Goal: Transaction & Acquisition: Book appointment/travel/reservation

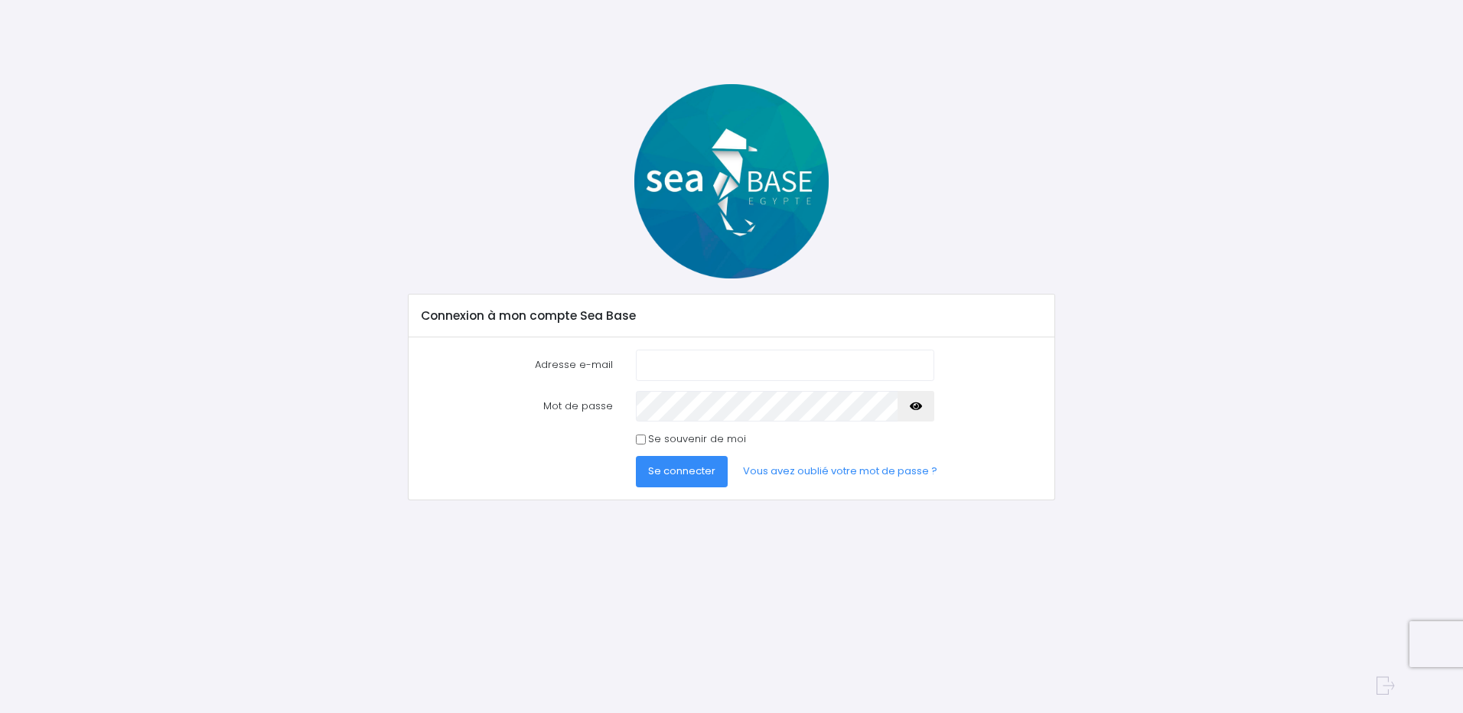
click at [692, 354] on input "Adresse e-mail" at bounding box center [785, 365] width 298 height 31
type input "[PERSON_NAME][EMAIL_ADDRESS][DOMAIN_NAME]"
click at [922, 405] on button "button" at bounding box center [916, 406] width 37 height 31
click at [916, 406] on icon "button" at bounding box center [916, 406] width 12 height 0
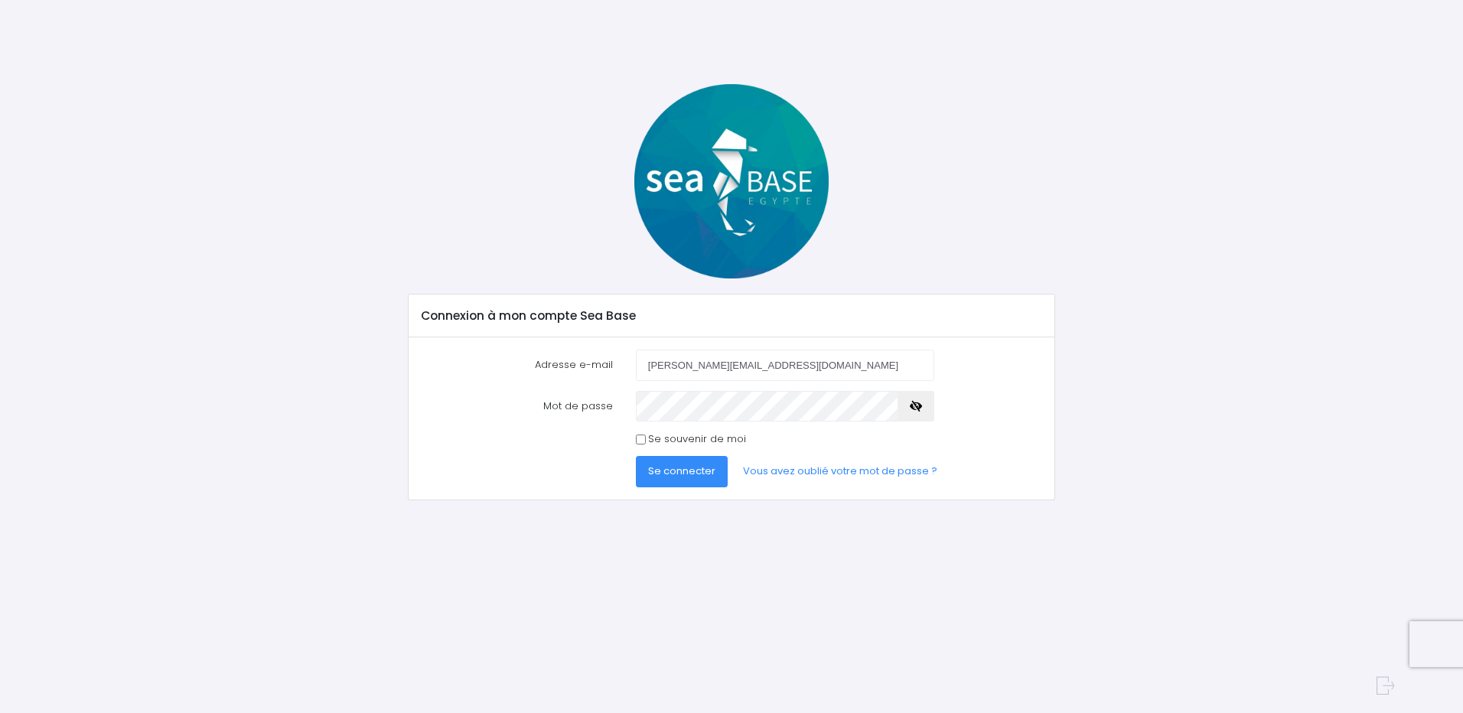
click at [916, 406] on icon "button" at bounding box center [916, 406] width 12 height 0
click at [820, 467] on link "Vous avez oublié votre mot de passe ?" at bounding box center [840, 471] width 219 height 31
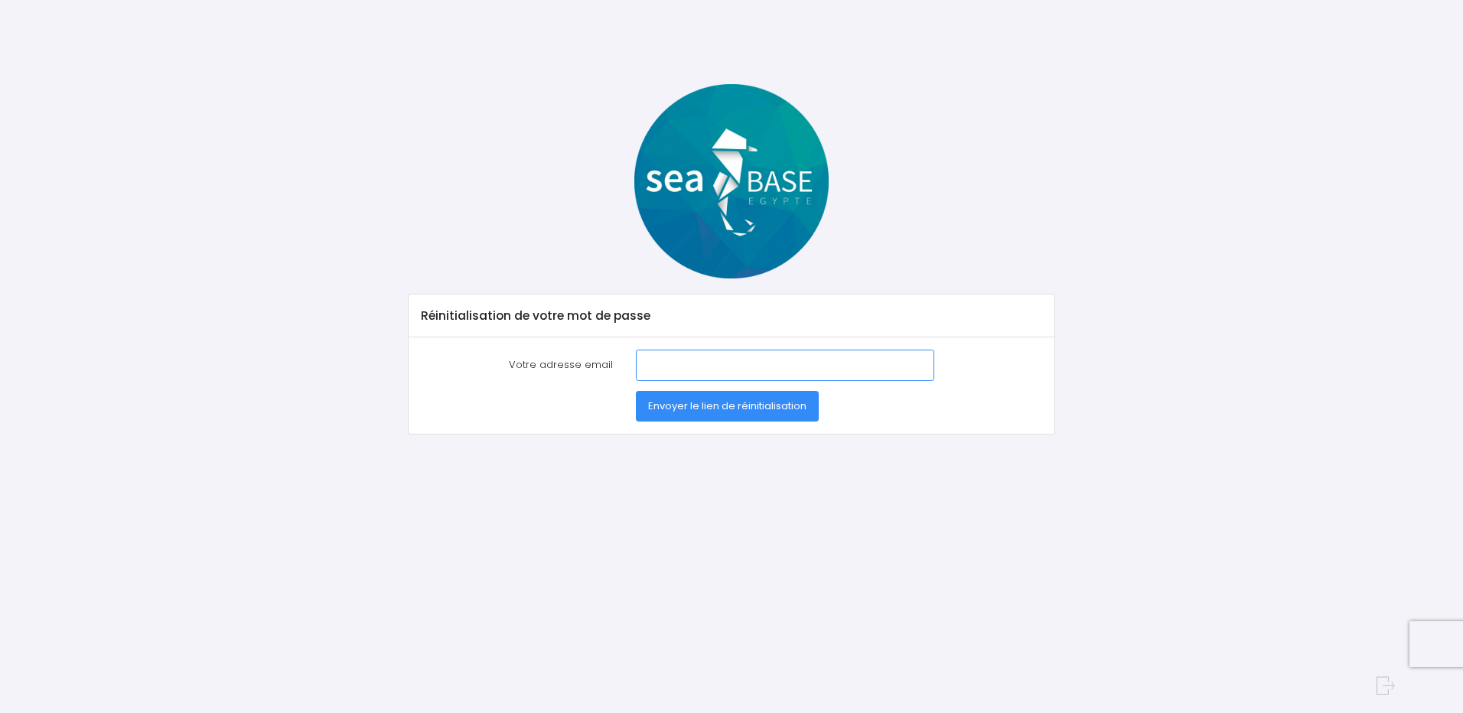
click at [686, 369] on input "Votre adresse email" at bounding box center [785, 365] width 298 height 31
type input "[PERSON_NAME][EMAIL_ADDRESS][DOMAIN_NAME]"
click at [747, 399] on span "Envoyer le lien de réinitialisation" at bounding box center [727, 406] width 158 height 15
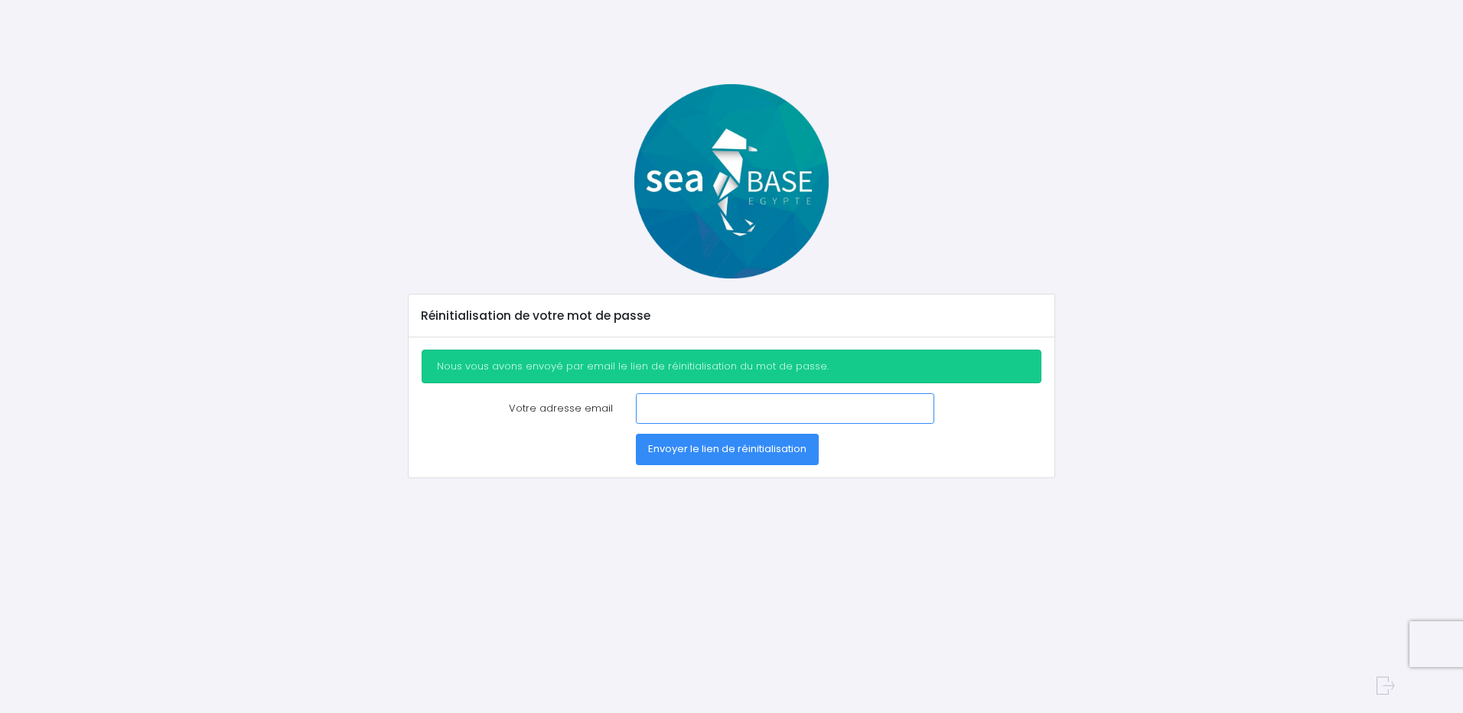
click at [691, 399] on input "Votre adresse email" at bounding box center [785, 408] width 298 height 31
type input "[PERSON_NAME][EMAIL_ADDRESS][DOMAIN_NAME]"
click at [762, 454] on span "Envoyer le lien de réinitialisation" at bounding box center [727, 448] width 158 height 15
click at [697, 410] on input "Votre adresse email" at bounding box center [785, 408] width 298 height 31
type input "[PERSON_NAME][EMAIL_ADDRESS][DOMAIN_NAME]"
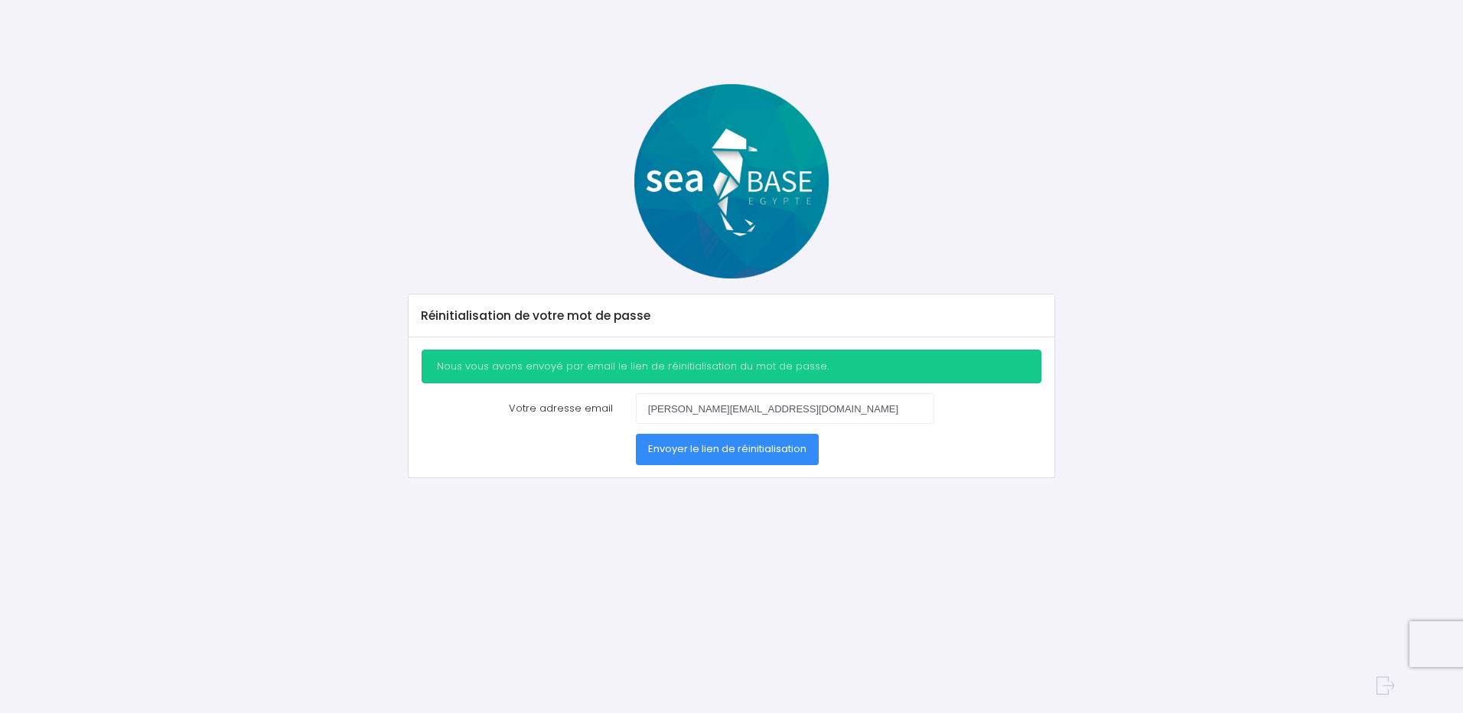
click at [738, 456] on span "Envoyer le lien de réinitialisation" at bounding box center [727, 448] width 158 height 15
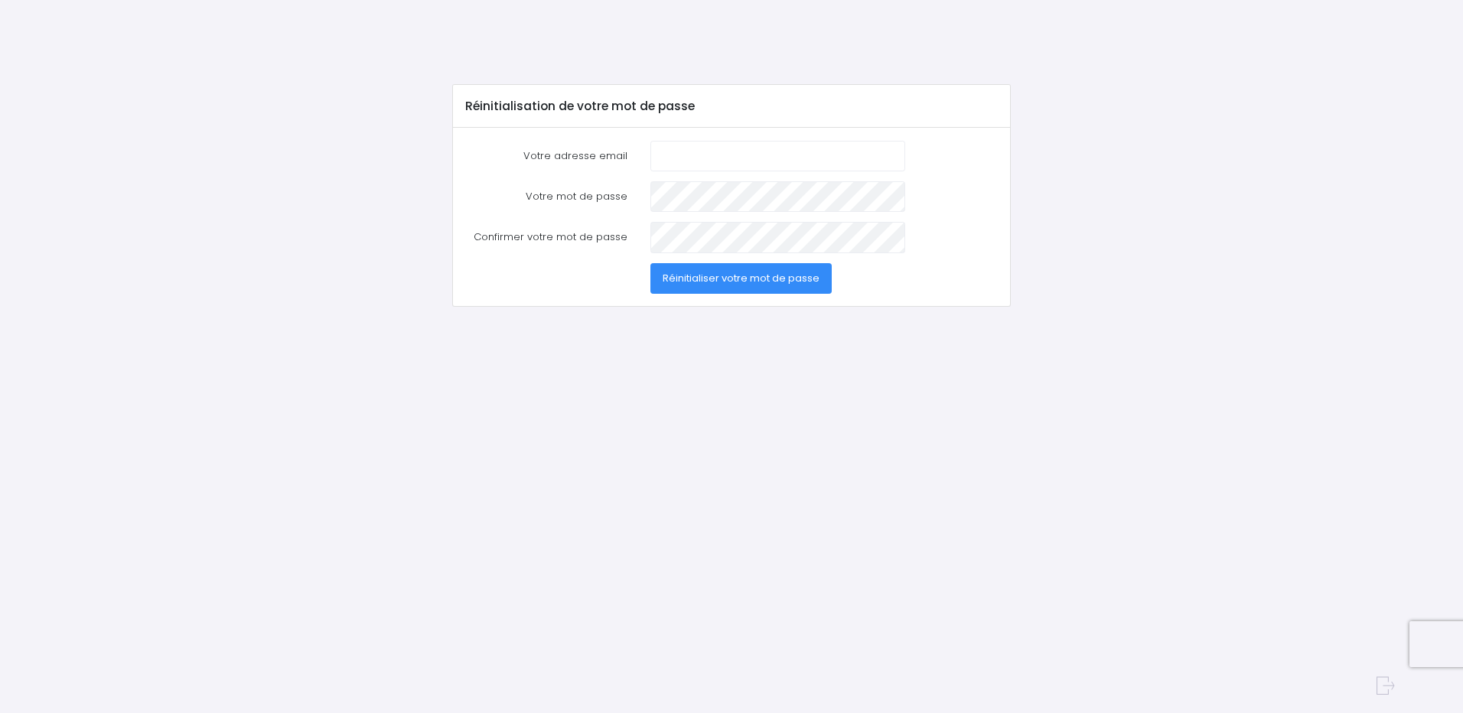
click at [691, 160] on input "Votre adresse email" at bounding box center [777, 156] width 255 height 31
type input "patrick.lyoret@ltbfrance.fr"
click at [783, 282] on span "Réinitialiser votre mot de passe" at bounding box center [741, 278] width 157 height 15
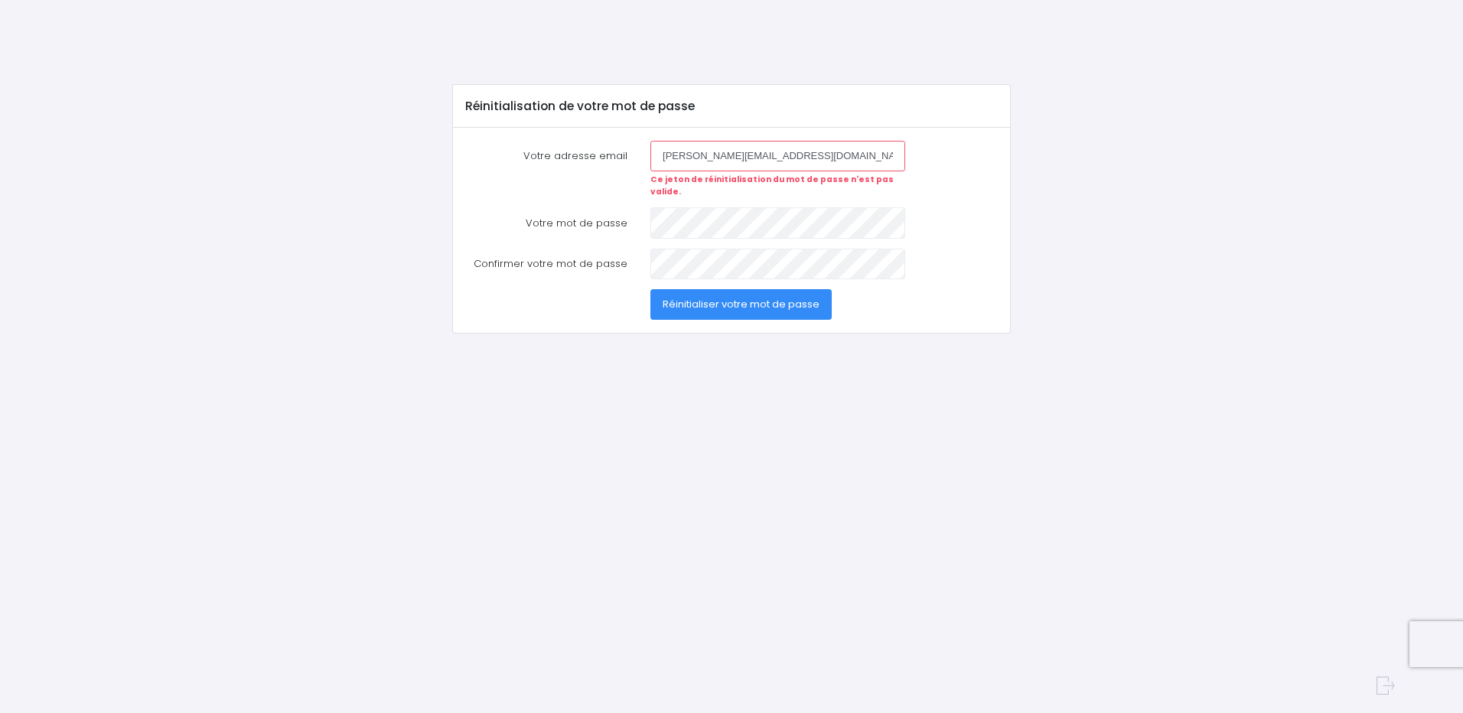
click at [789, 297] on span "Réinitialiser votre mot de passe" at bounding box center [741, 304] width 157 height 15
click at [1283, 228] on div "Réinitialisation de votre mot de passe Votre adresse email [PERSON_NAME][EMAIL_…" at bounding box center [731, 330] width 1463 height 660
click at [750, 156] on input "[PERSON_NAME][EMAIL_ADDRESS][DOMAIN_NAME]" at bounding box center [777, 156] width 255 height 31
click at [650, 289] on button "Réinitialiser votre mot de passe" at bounding box center [740, 304] width 181 height 31
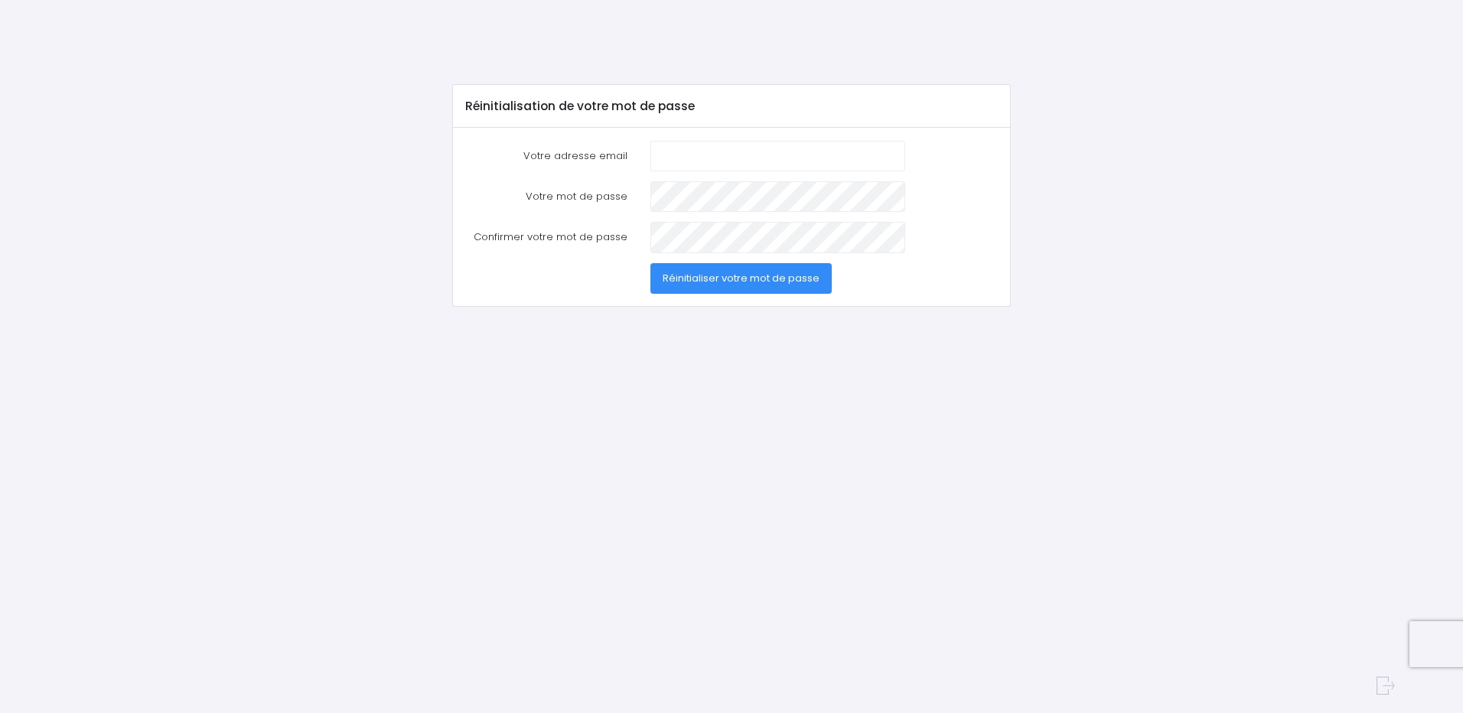
click at [683, 151] on input "Votre adresse email" at bounding box center [777, 156] width 255 height 31
type input "[PERSON_NAME][EMAIL_ADDRESS][DOMAIN_NAME]"
click at [650, 263] on button "Réinitialiser votre mot de passe" at bounding box center [740, 278] width 181 height 31
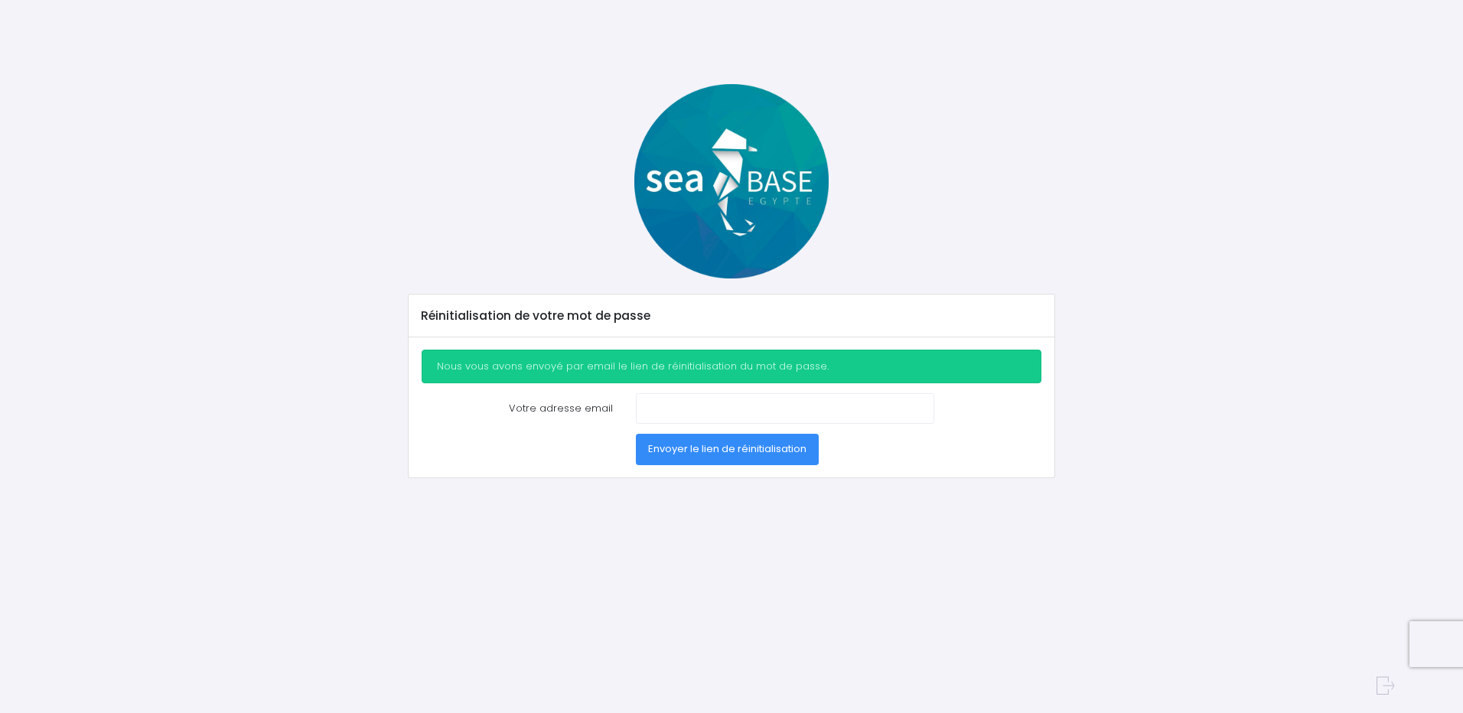
click at [725, 450] on span "Envoyer le lien de réinitialisation" at bounding box center [727, 448] width 158 height 15
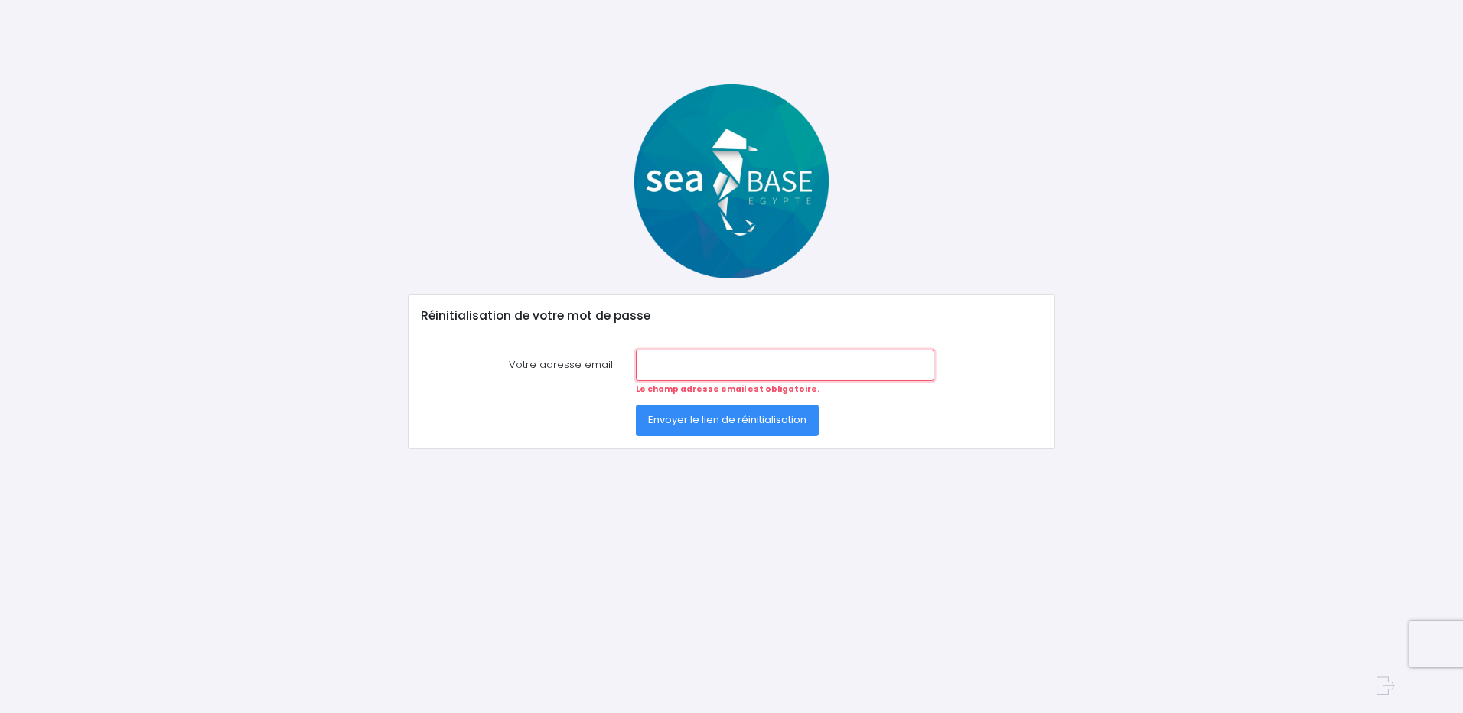
click at [709, 356] on input "Votre adresse email" at bounding box center [785, 365] width 298 height 31
type input "[PERSON_NAME][EMAIL_ADDRESS][DOMAIN_NAME]"
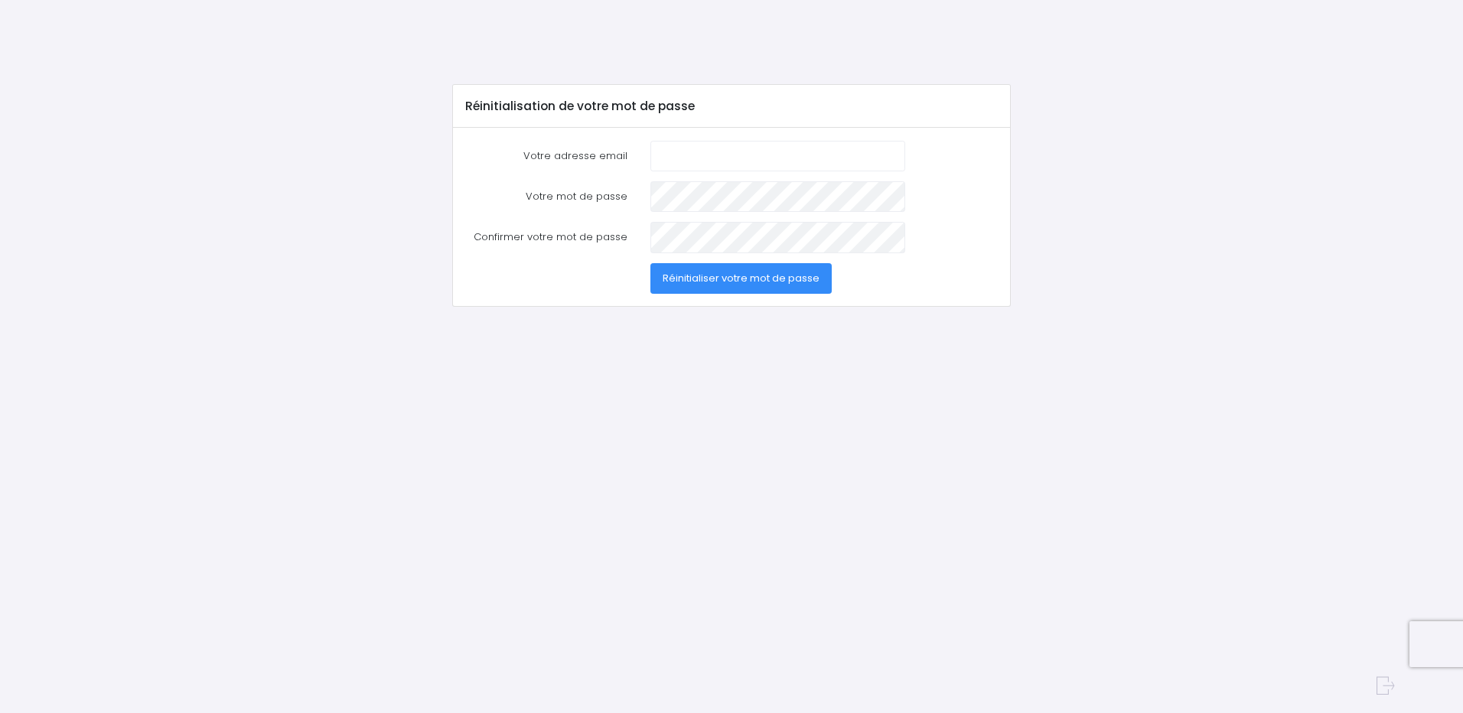
click at [728, 157] on input "Votre adresse email" at bounding box center [777, 156] width 255 height 31
type input "patrick.lyoret@ltbfrance.fr"
click at [786, 282] on span "Réinitialiser votre mot de passe" at bounding box center [741, 278] width 157 height 15
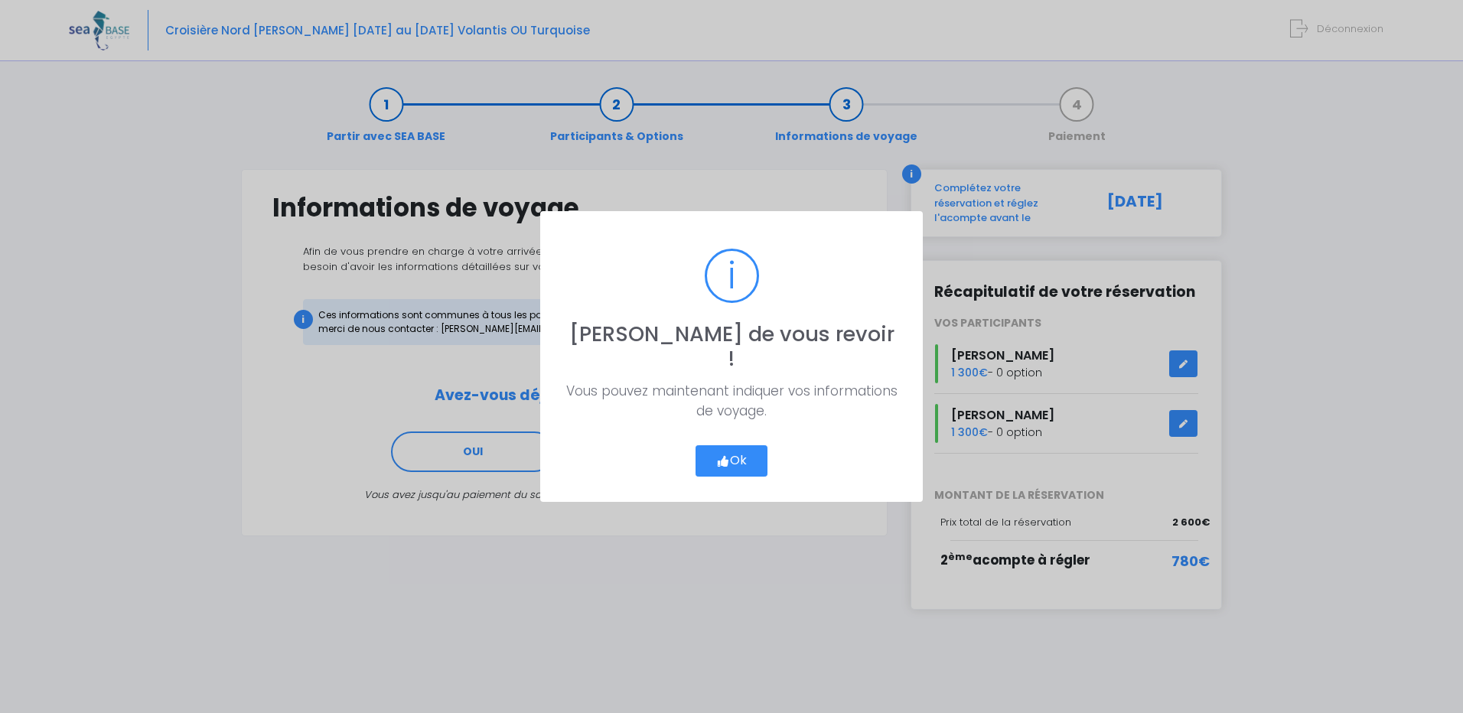
click at [751, 445] on button "Ok" at bounding box center [732, 461] width 72 height 32
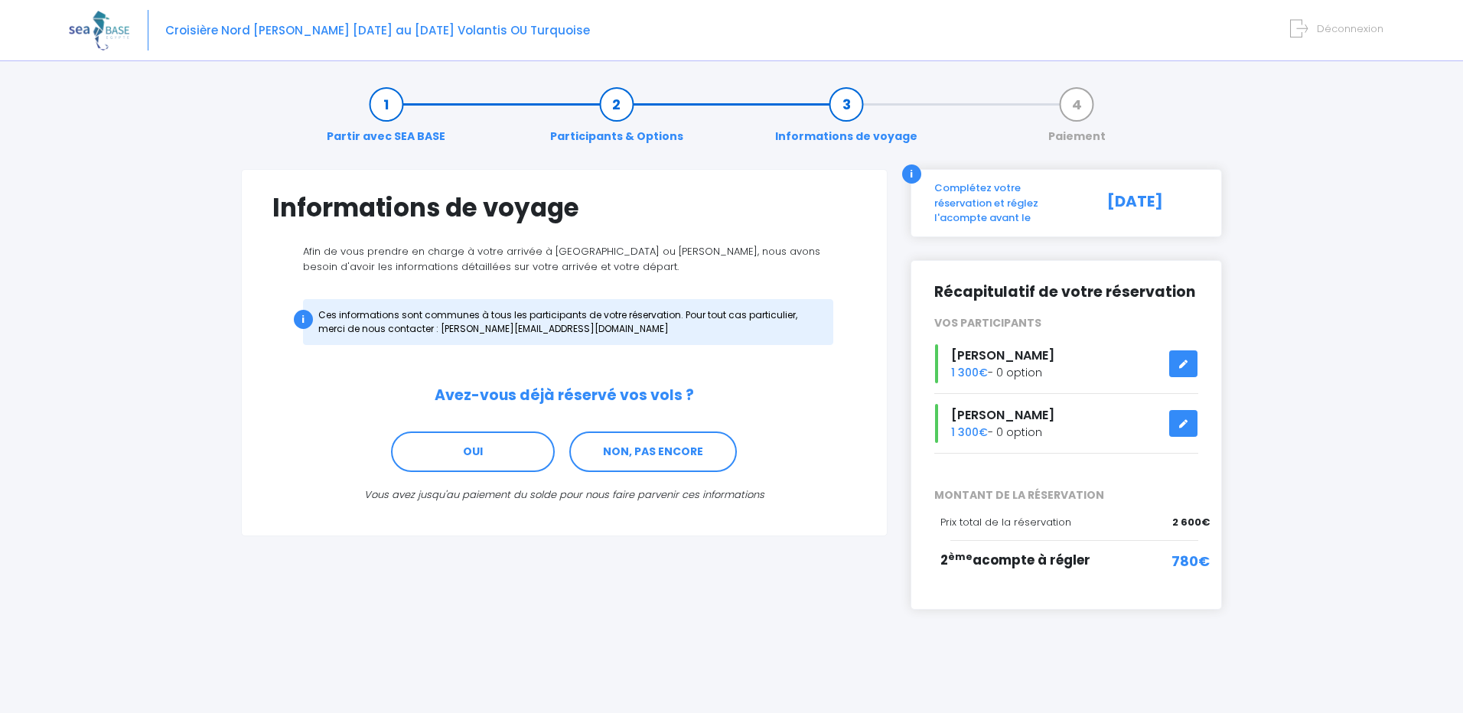
click at [1121, 561] on div "780€" at bounding box center [1165, 568] width 90 height 35
click at [512, 456] on link "OUI" at bounding box center [473, 452] width 164 height 41
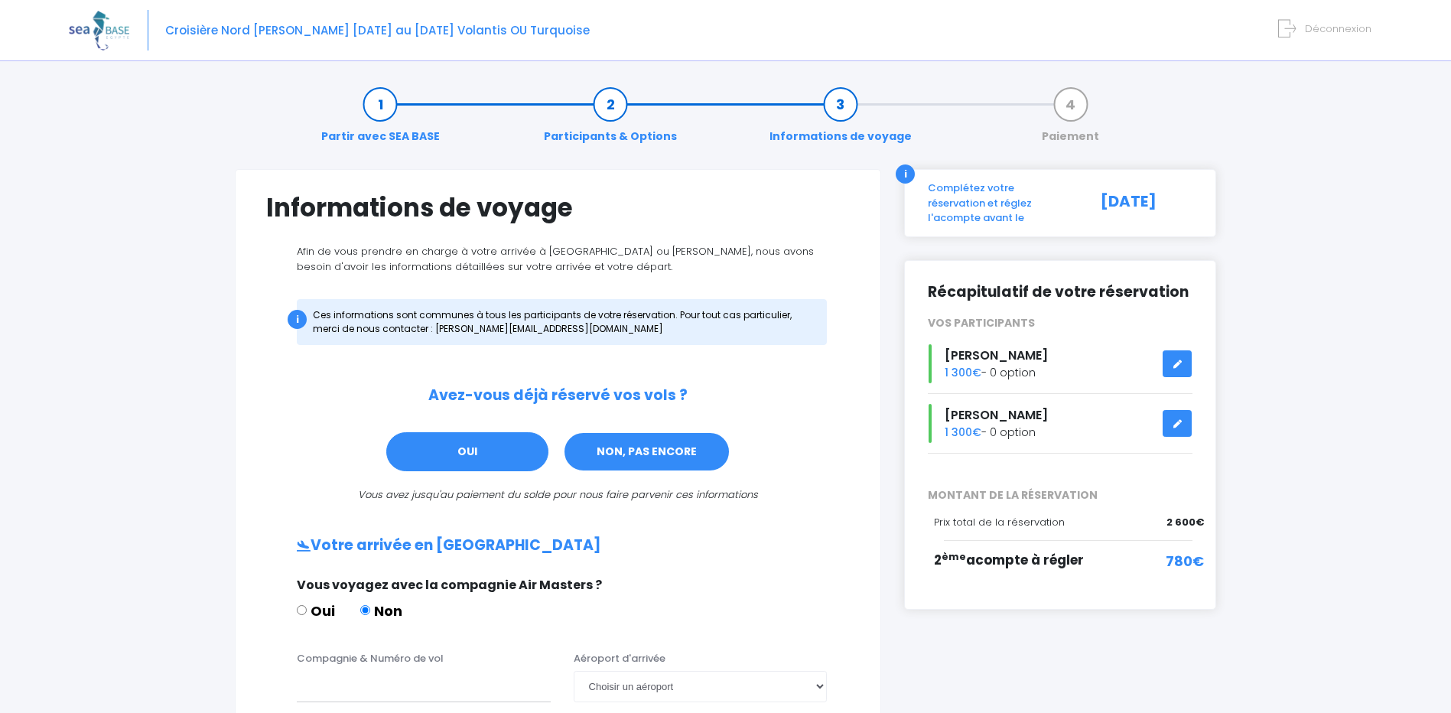
click at [682, 445] on link "NON, PAS ENCORE" at bounding box center [647, 452] width 168 height 41
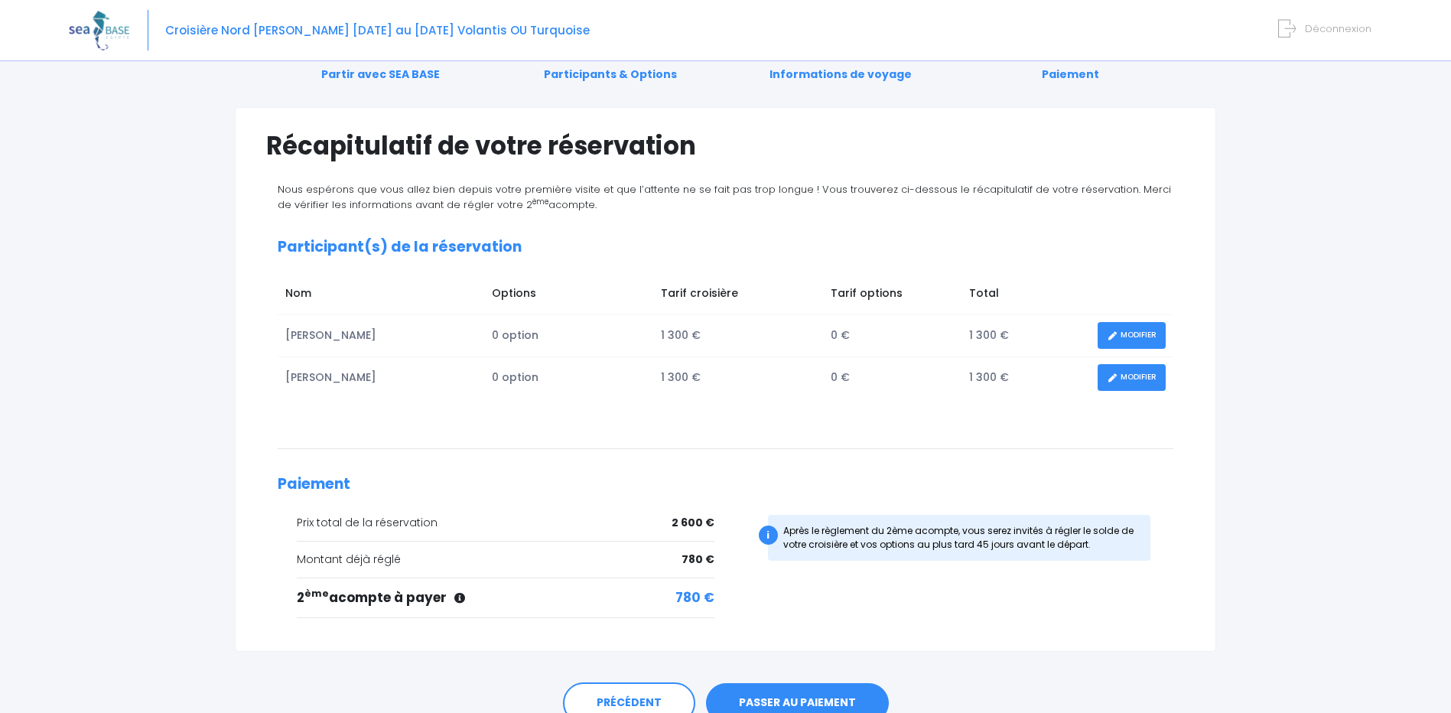
scroll to position [134, 0]
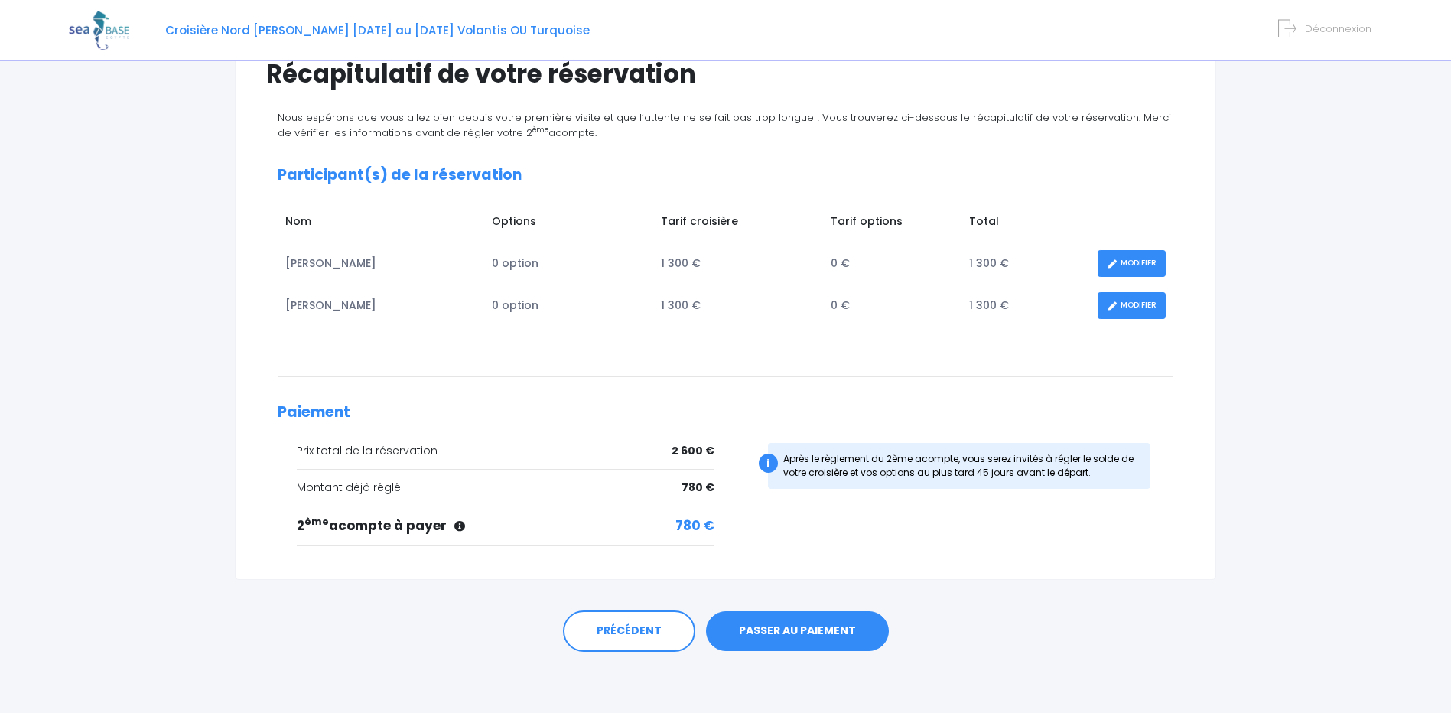
click at [793, 630] on link "PASSER AU PAIEMENT" at bounding box center [797, 631] width 183 height 40
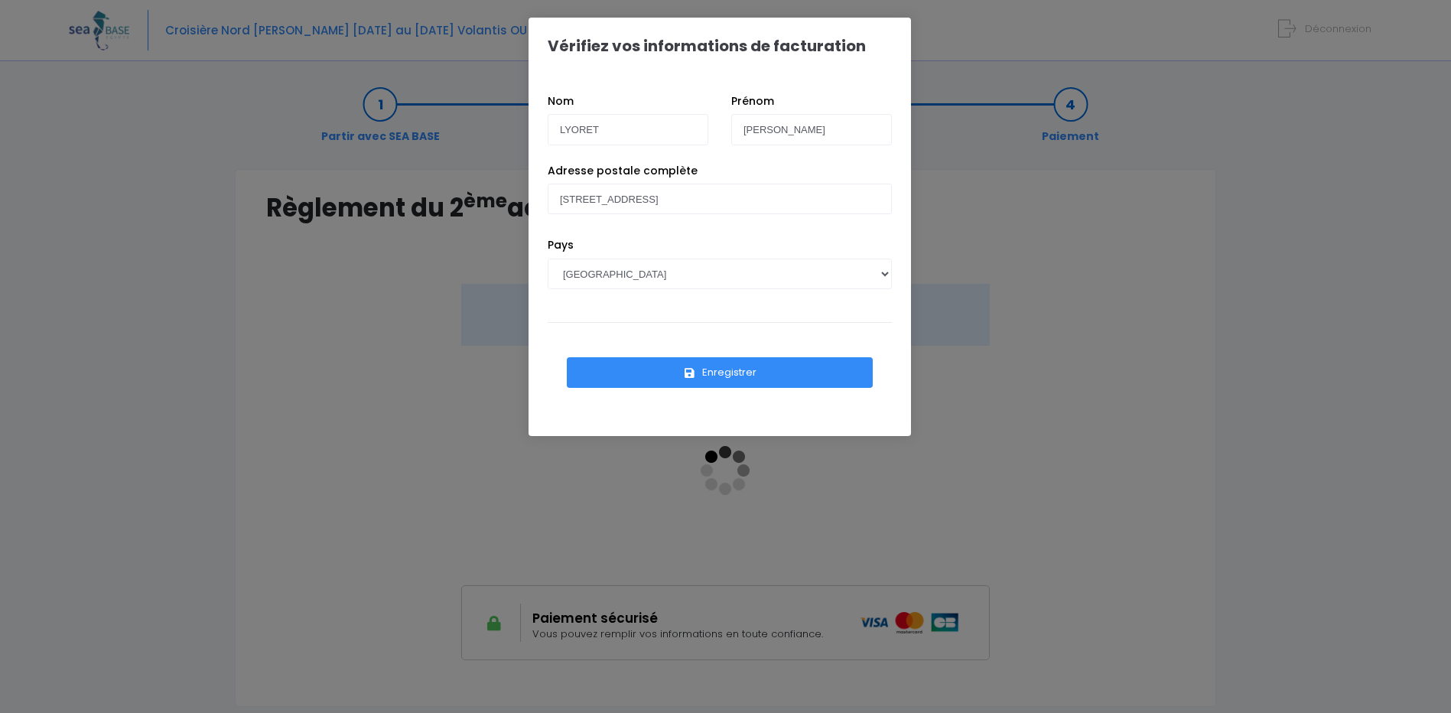
click at [697, 369] on button "Enregistrer" at bounding box center [720, 372] width 306 height 31
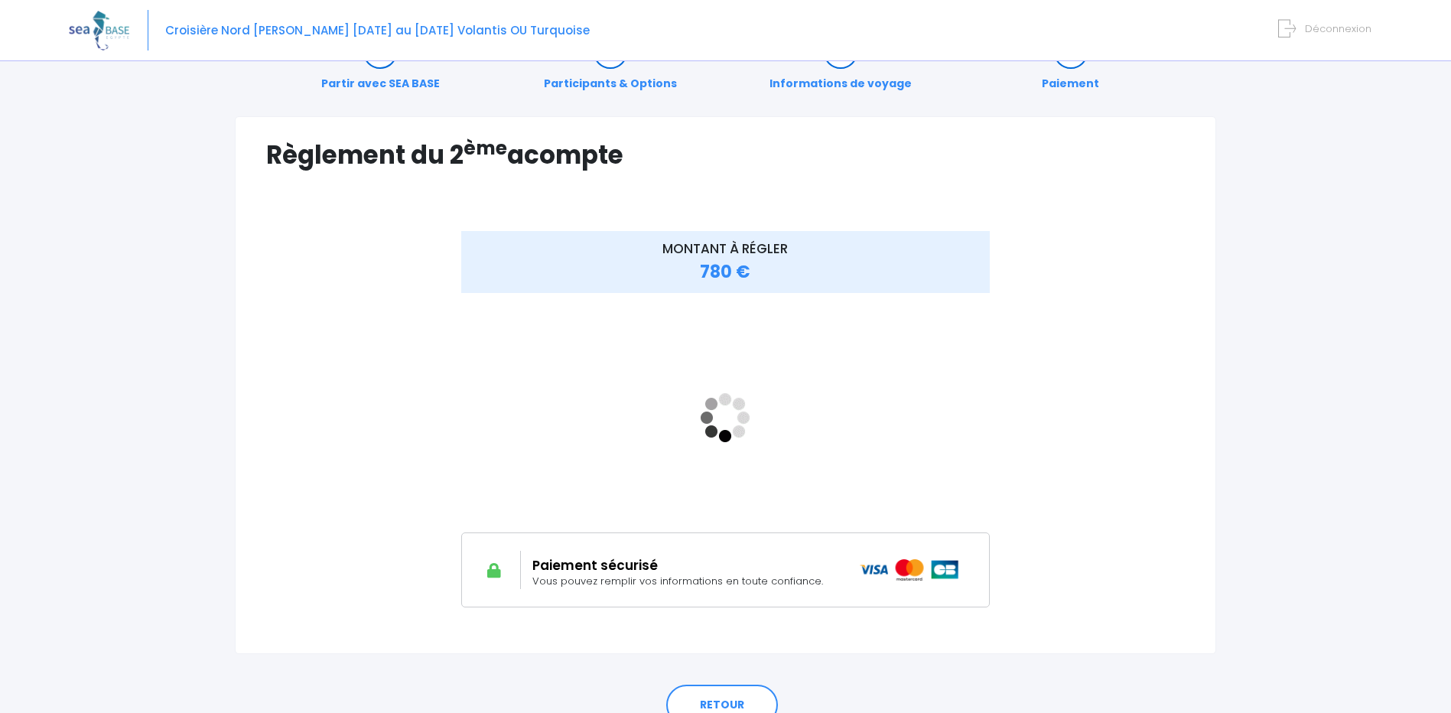
scroll to position [77, 0]
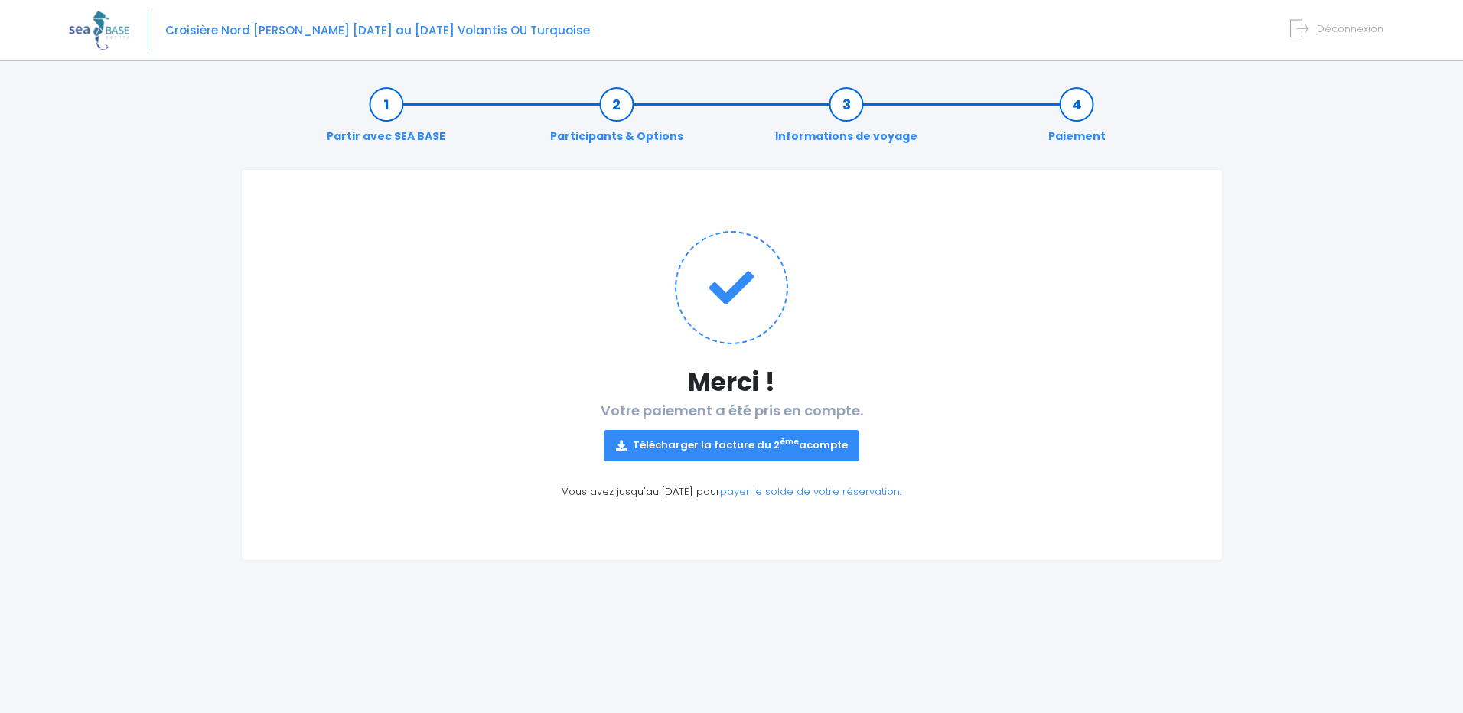
click at [770, 445] on link "Télécharger la facture du 2 ème acompte" at bounding box center [732, 445] width 256 height 31
